Goal: Find contact information: Find contact information

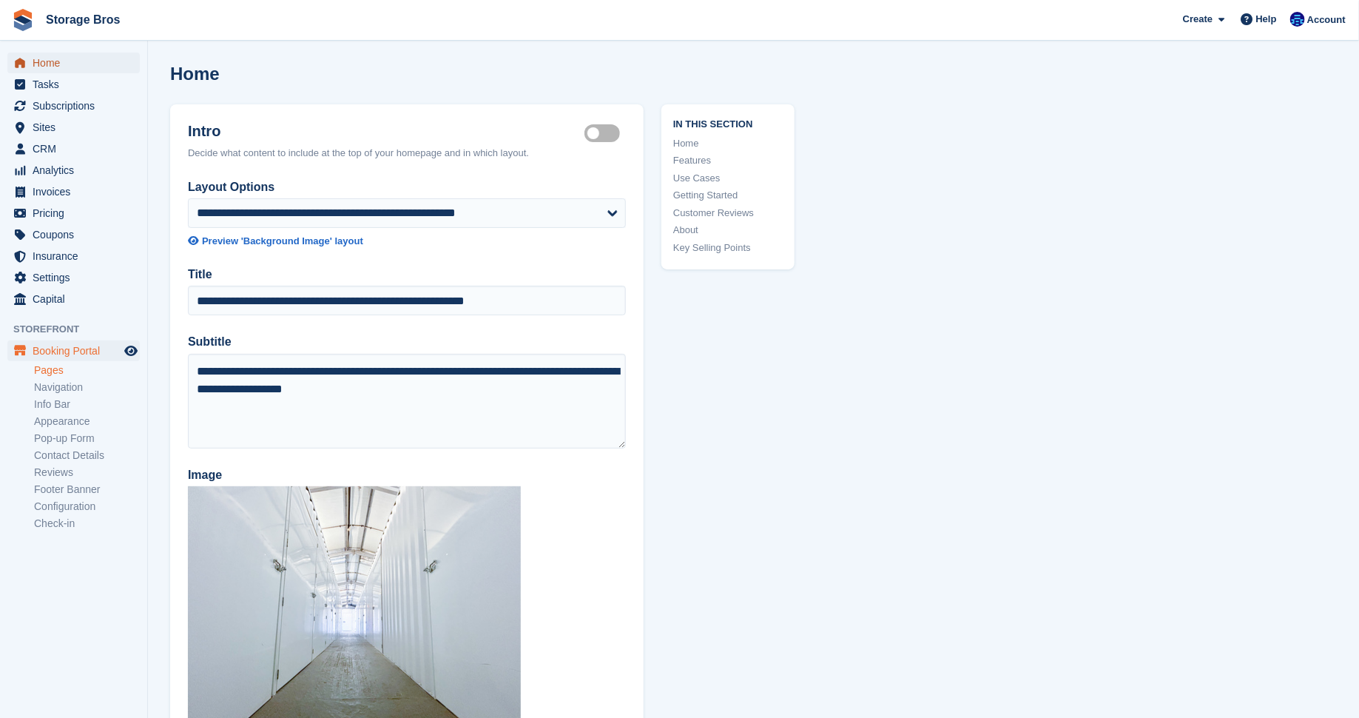
click at [58, 61] on span "Home" at bounding box center [77, 63] width 89 height 21
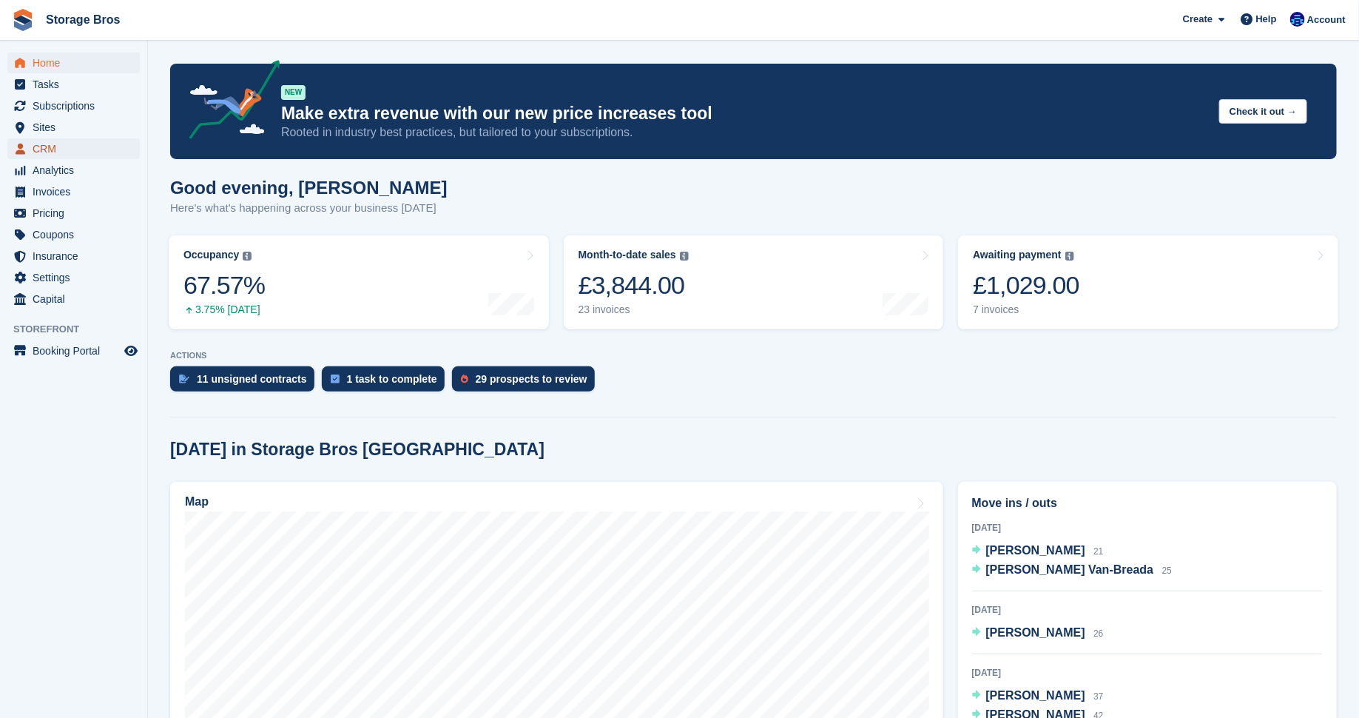
click at [47, 150] on span "CRM" at bounding box center [77, 148] width 89 height 21
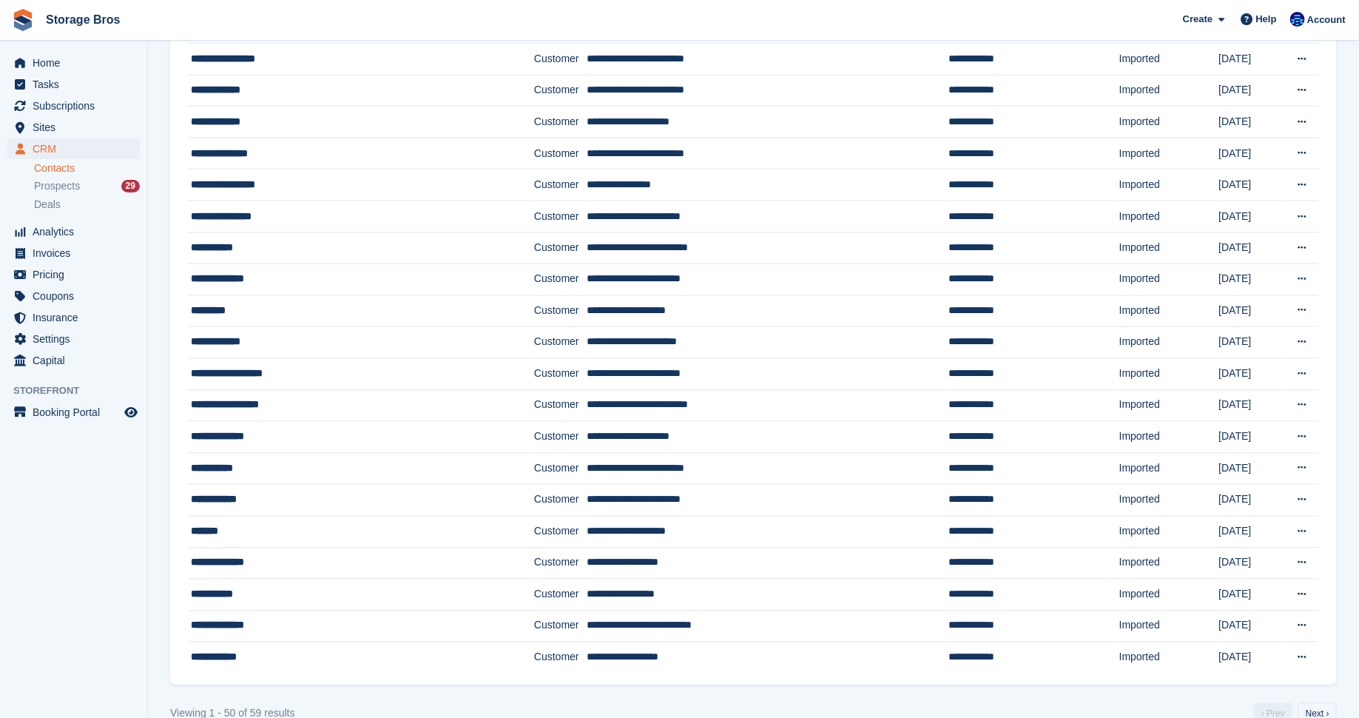
scroll to position [1108, 0]
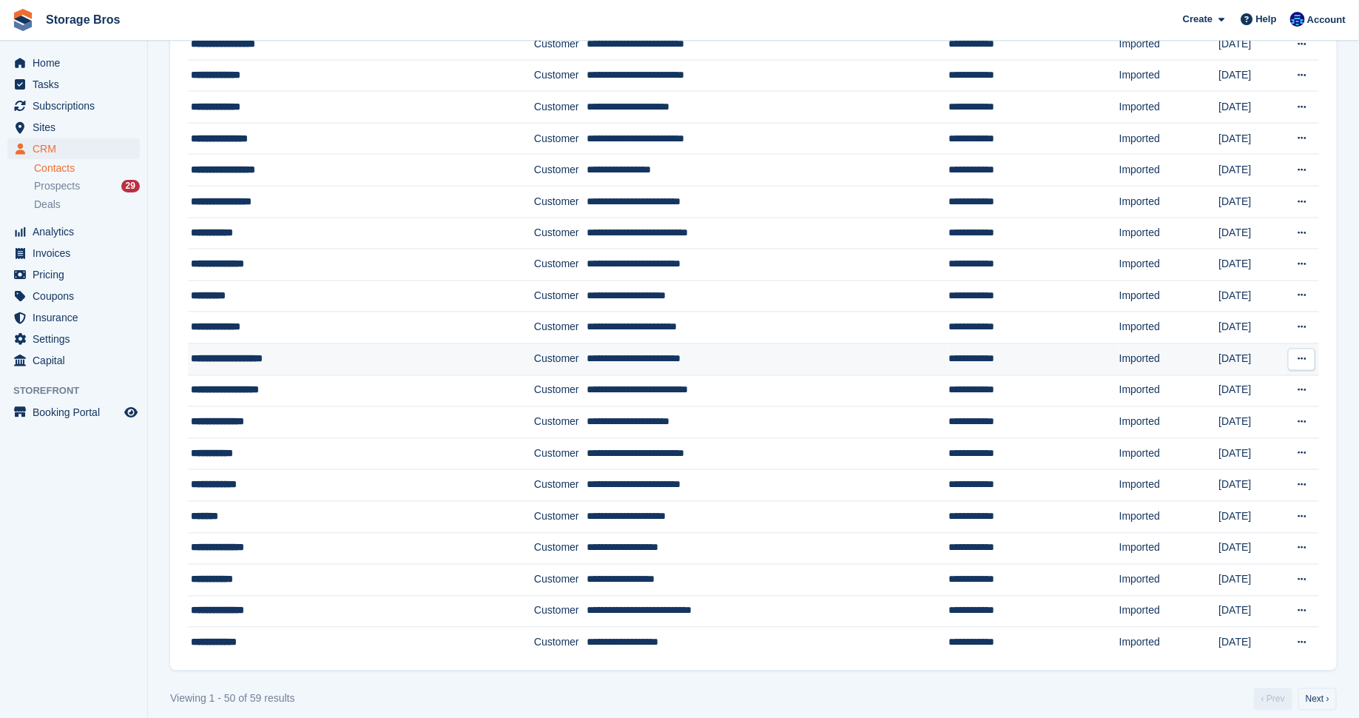
click at [233, 351] on div "**********" at bounding box center [337, 359] width 292 height 16
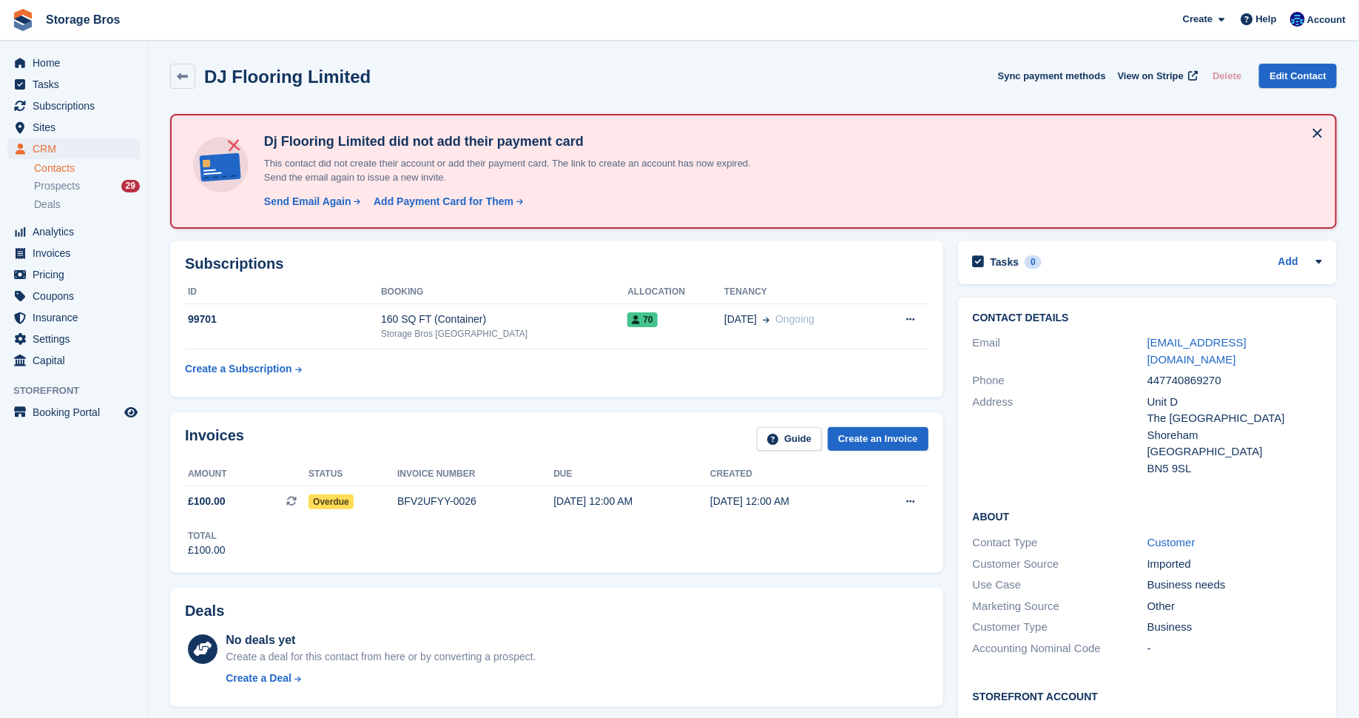
click at [1220, 350] on div "accounts@djflooring.co.uk" at bounding box center [1235, 350] width 175 height 33
click at [1224, 347] on link "accounts@djflooring.co.uk" at bounding box center [1197, 351] width 99 height 30
click at [1174, 345] on link "accounts@djflooring.co.uk" at bounding box center [1197, 351] width 99 height 30
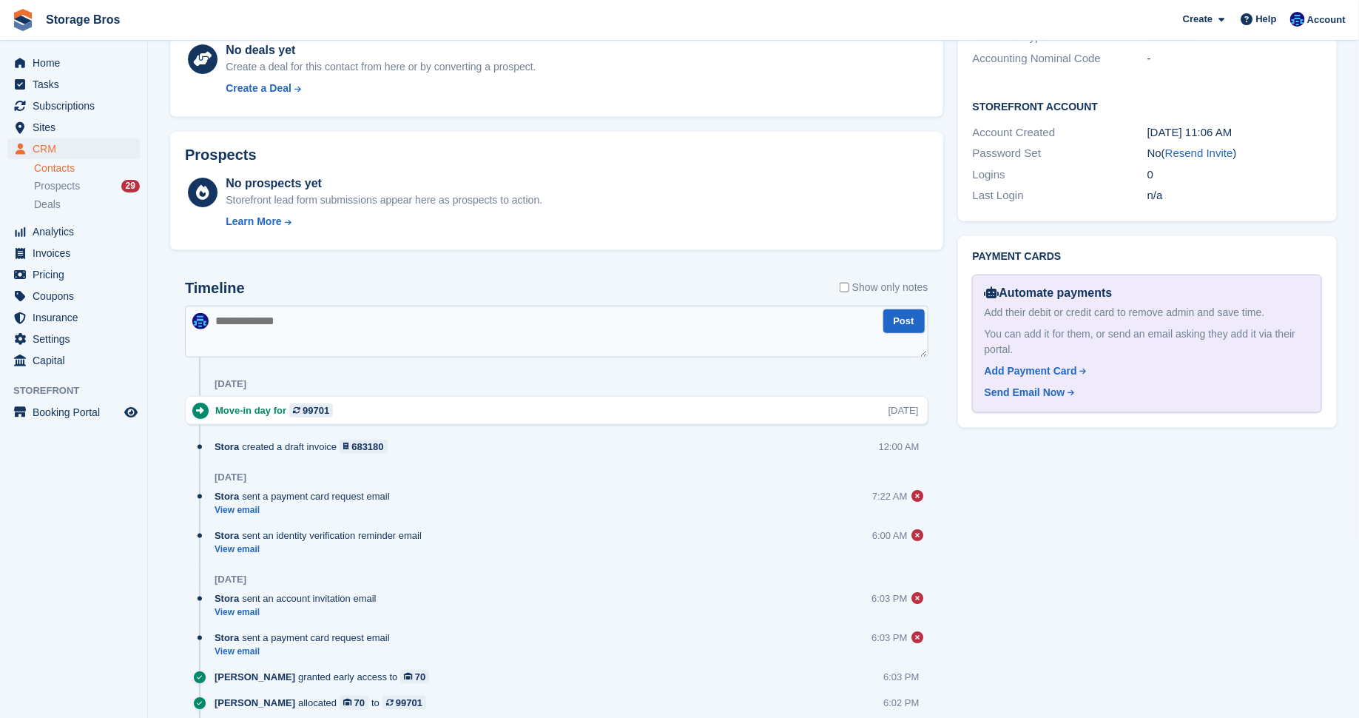
scroll to position [598, 0]
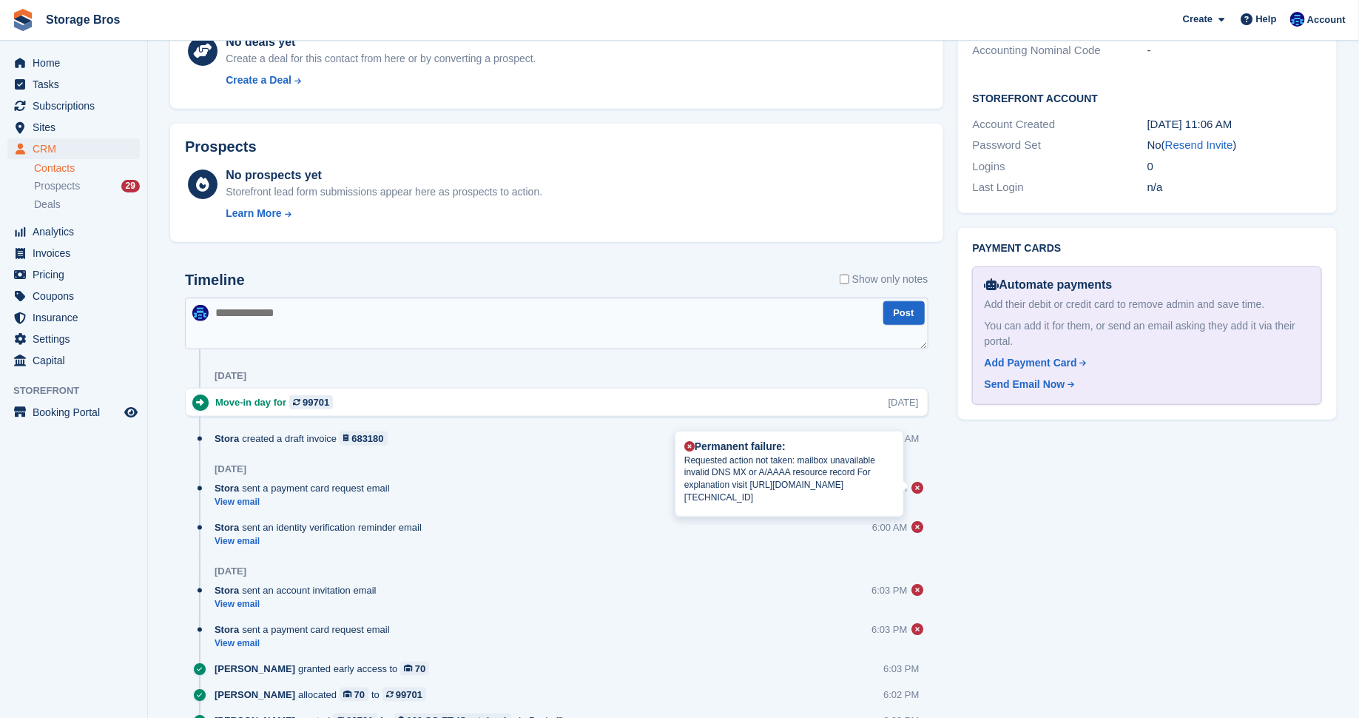
click at [791, 504] on p "Requested action not taken: mailbox unavailable invalid DNS MX or A/AAAA resour…" at bounding box center [789, 479] width 210 height 50
drag, startPoint x: 686, startPoint y: 499, endPoint x: 806, endPoint y: 530, distance: 124.7
click at [806, 516] on div "Permanent failure: Requested action not taken: mailbox unavailable invalid DNS …" at bounding box center [790, 473] width 228 height 85
copy p "https://postmaster.1und1.de/en/case?c=r1401&i=ip&v=161.38.204.254&r=1N2kBg-1ucg…"
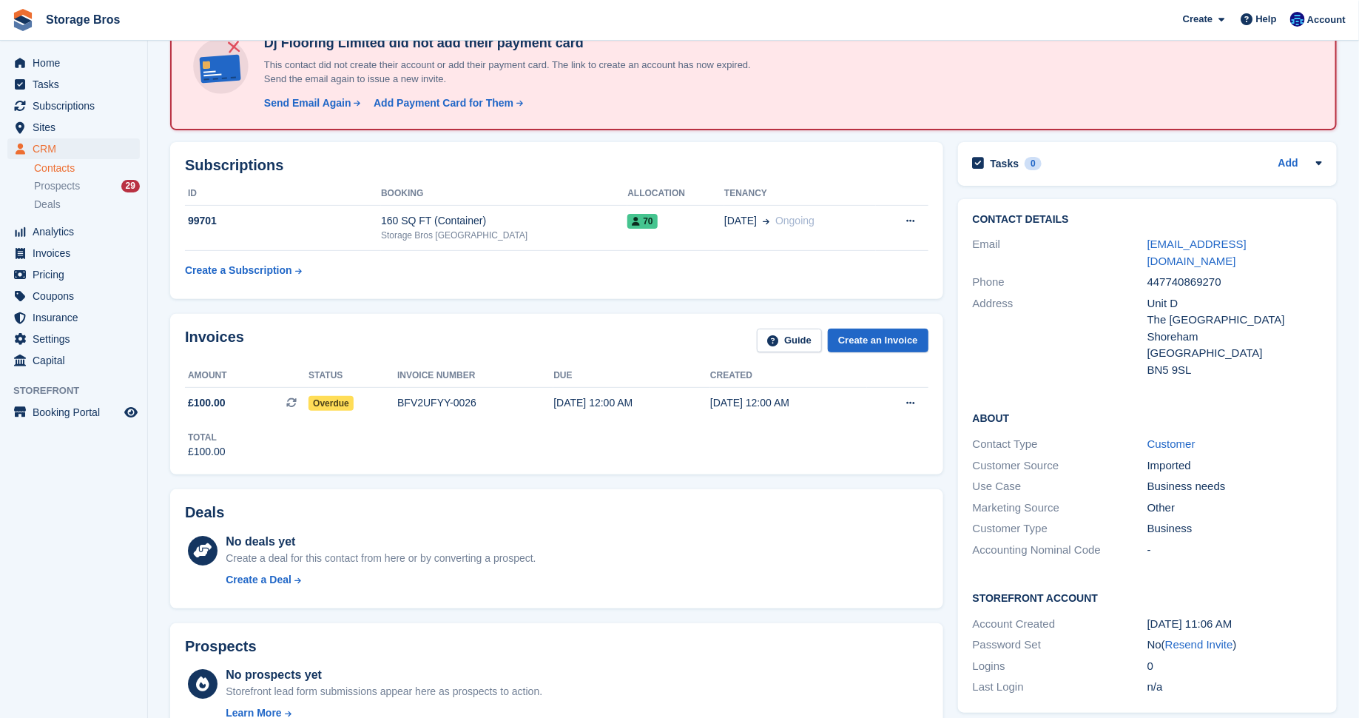
scroll to position [0, 0]
